Goal: Check status: Check status

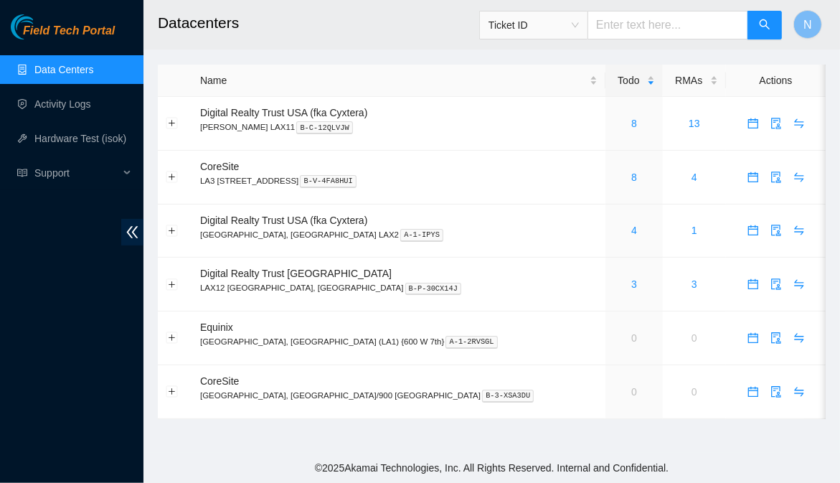
click at [672, 24] on input "text" at bounding box center [668, 25] width 161 height 29
paste input "B-V-5VRXCFH"
type input "B-V-5VRXCFH"
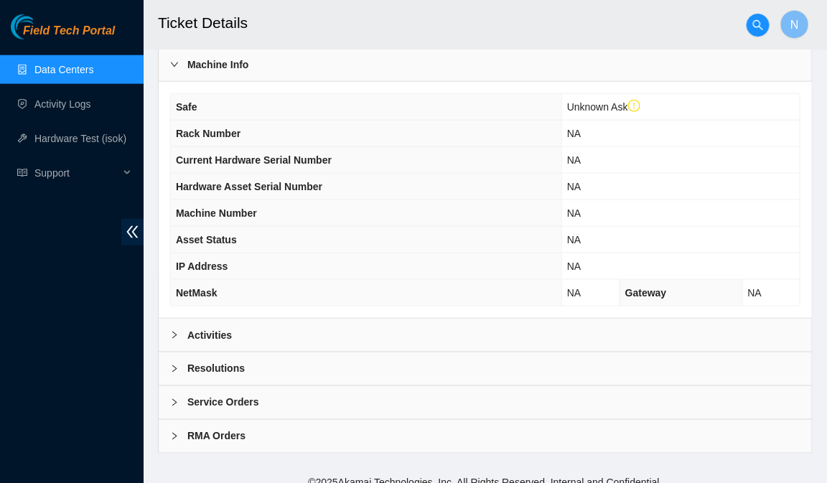
scroll to position [475, 0]
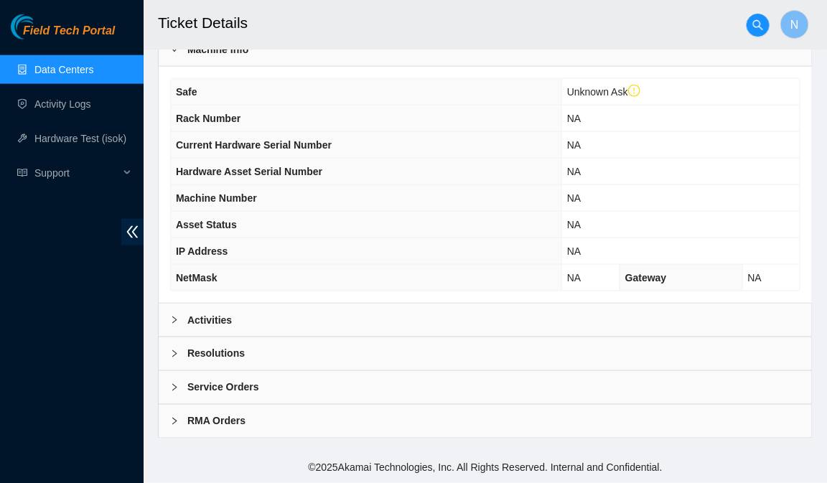
click at [174, 316] on icon "right" at bounding box center [174, 320] width 9 height 9
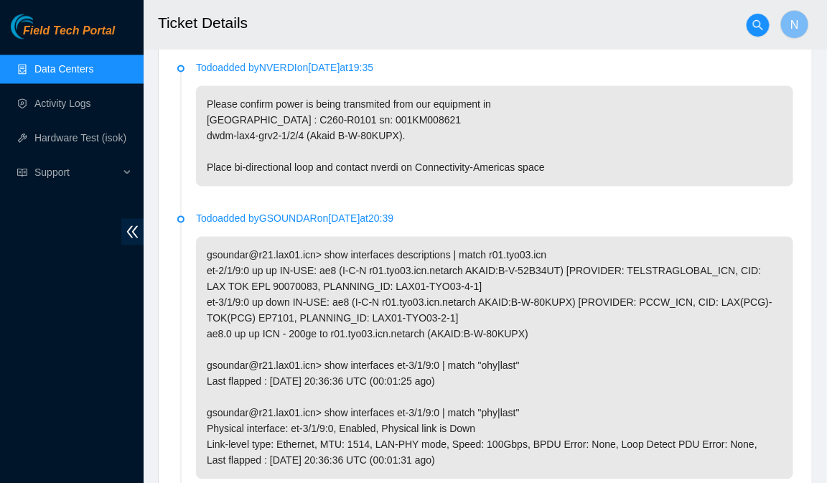
scroll to position [759, 0]
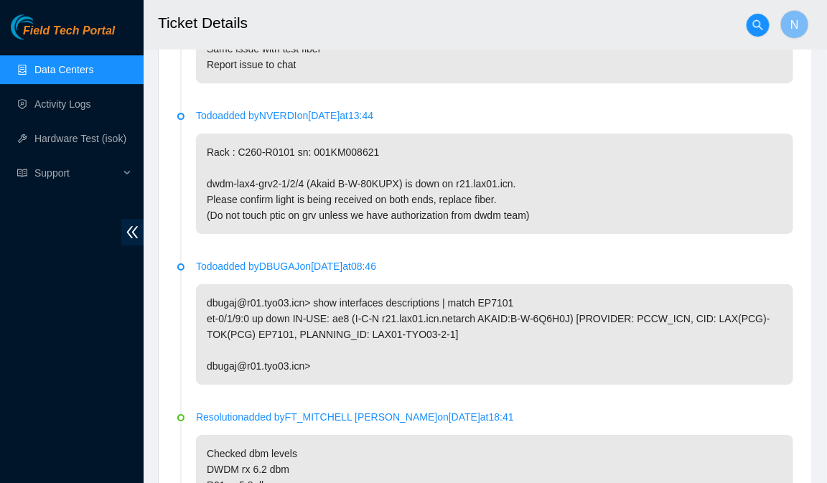
scroll to position [1319, 0]
